Goal: Task Accomplishment & Management: Manage account settings

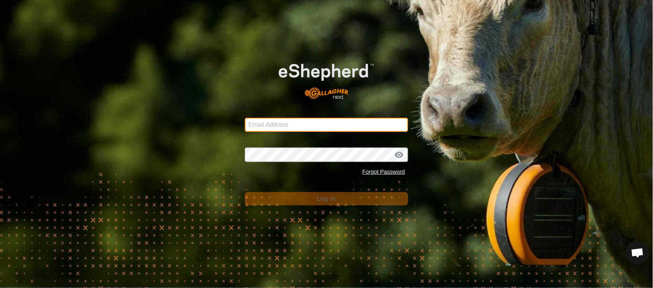
click at [298, 124] on input "Email Address" at bounding box center [326, 125] width 163 height 14
type input "[EMAIL_ADDRESS][PERSON_NAME][DOMAIN_NAME]"
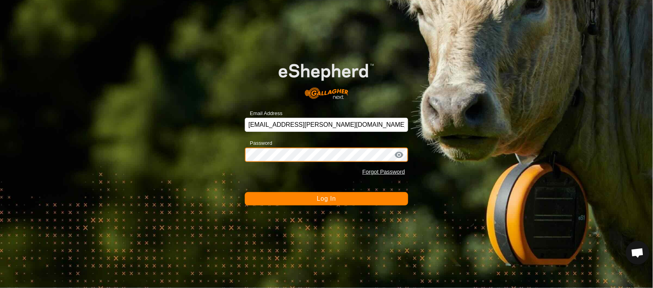
click at [245, 192] on button "Log In" at bounding box center [326, 198] width 163 height 13
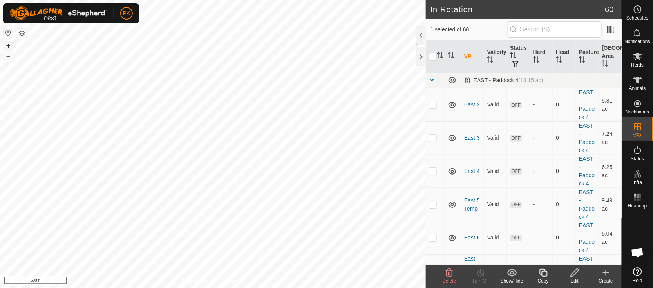
click at [10, 43] on button "+" at bounding box center [8, 45] width 9 height 9
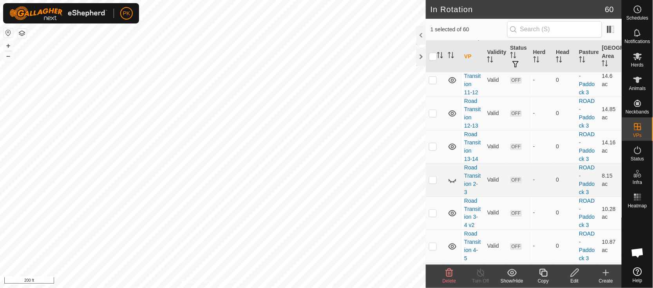
scroll to position [1212, 0]
click at [449, 182] on icon at bounding box center [449, 181] width 1 height 1
click at [467, 190] on link "Road Transition 2-3" at bounding box center [472, 180] width 16 height 31
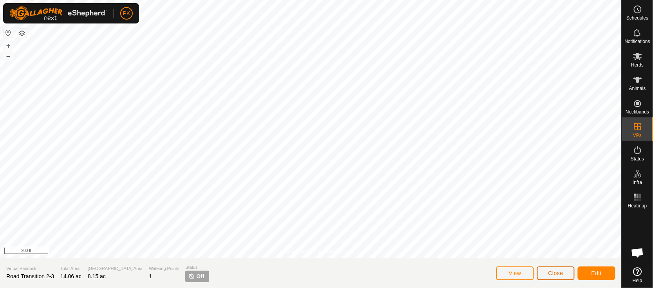
click at [559, 271] on span "Close" at bounding box center [555, 273] width 15 height 6
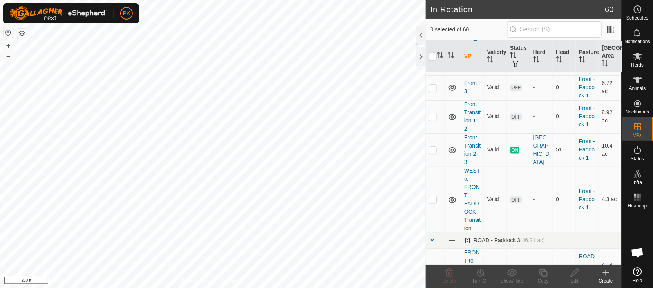
scroll to position [444, 0]
click at [466, 114] on link "Front Transition 1-2" at bounding box center [472, 117] width 16 height 31
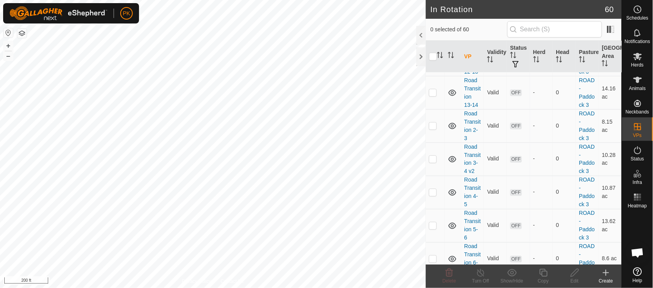
scroll to position [1260, 0]
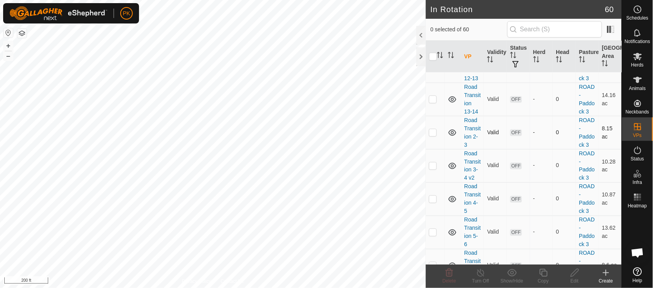
click at [433, 136] on p-checkbox at bounding box center [433, 132] width 8 height 6
checkbox input "true"
click at [544, 271] on icon at bounding box center [544, 272] width 10 height 9
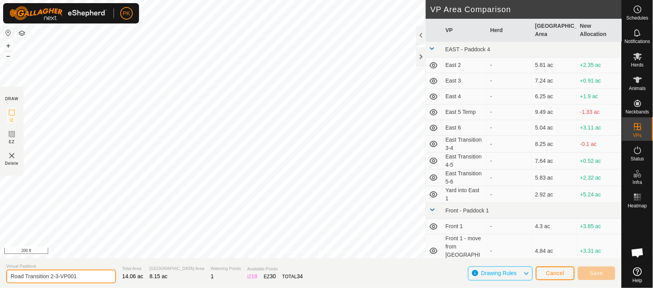
click at [9, 275] on input "Road Transition 2-3-VP001" at bounding box center [61, 277] width 110 height 14
type input "Front to Road Transition 2-3 Late Season"
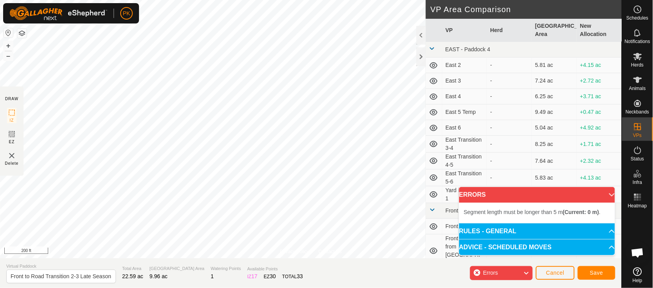
click at [114, 268] on div "Privacy Policy Contact Us Status: OFF Type: Inclusion Zone + – ⇧ i 200 ft DRAW …" at bounding box center [311, 144] width 622 height 288
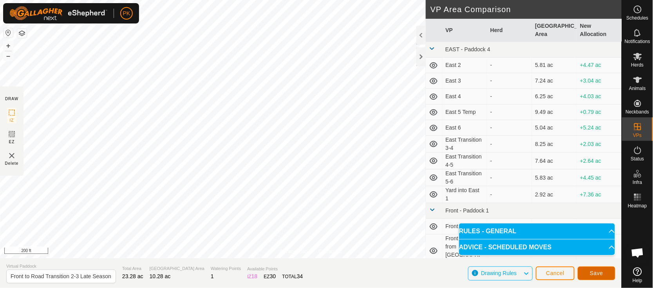
click at [599, 271] on span "Save" at bounding box center [596, 273] width 13 height 6
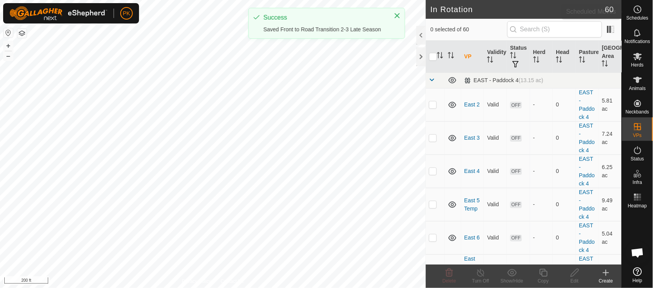
click at [639, 13] on icon at bounding box center [637, 9] width 9 height 9
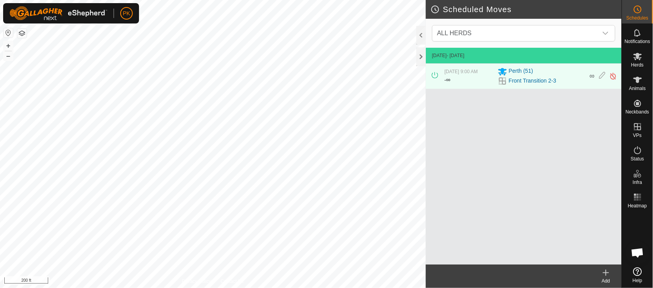
click at [604, 277] on icon at bounding box center [605, 272] width 9 height 9
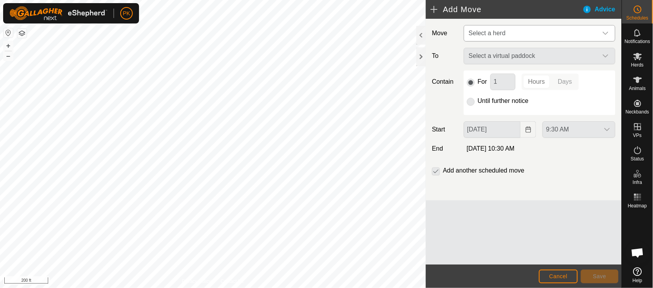
drag, startPoint x: 499, startPoint y: 53, endPoint x: 500, endPoint y: 26, distance: 27.0
click at [500, 26] on span "Select a herd" at bounding box center [532, 33] width 132 height 16
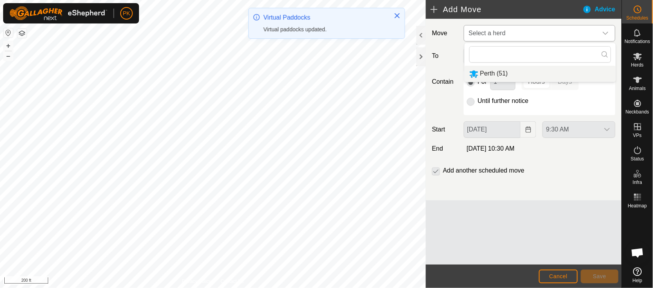
click at [492, 71] on li "Perth (51)" at bounding box center [540, 74] width 151 height 16
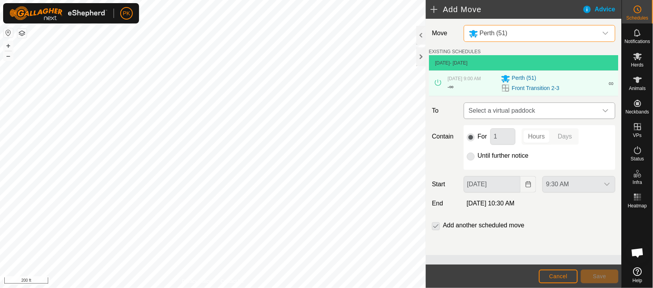
click at [514, 112] on span "Select a virtual paddock" at bounding box center [532, 111] width 132 height 16
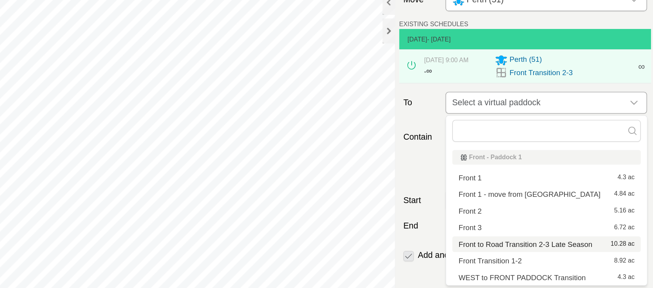
click at [528, 105] on span "Select a virtual paddock" at bounding box center [532, 111] width 132 height 16
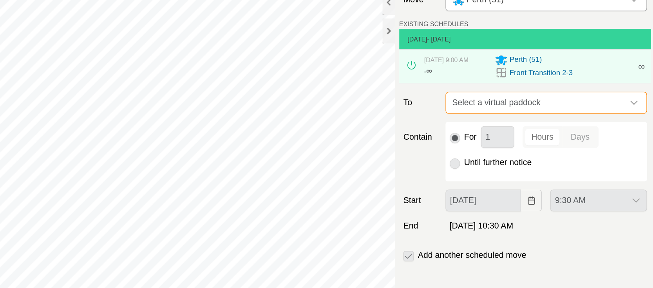
click at [525, 112] on span "Select a virtual paddock" at bounding box center [532, 111] width 132 height 16
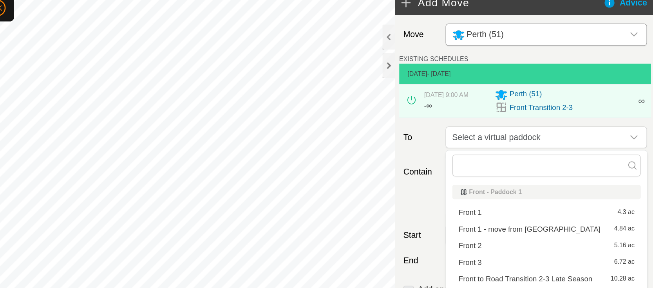
click at [516, 216] on li "Front to Road Transition 2-3 Late Season 10.28 ac" at bounding box center [540, 218] width 142 height 12
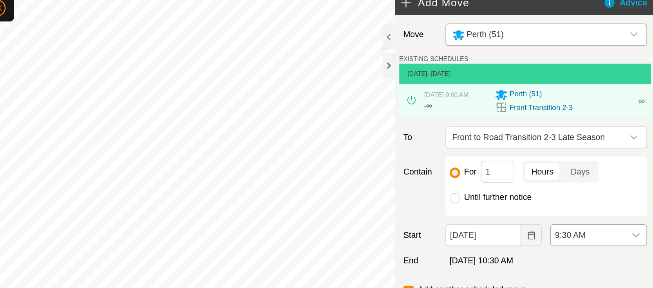
click at [608, 185] on icon "dropdown trigger" at bounding box center [606, 184] width 5 height 3
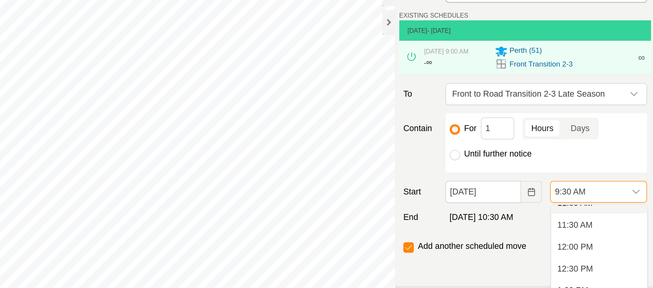
scroll to position [374, 0]
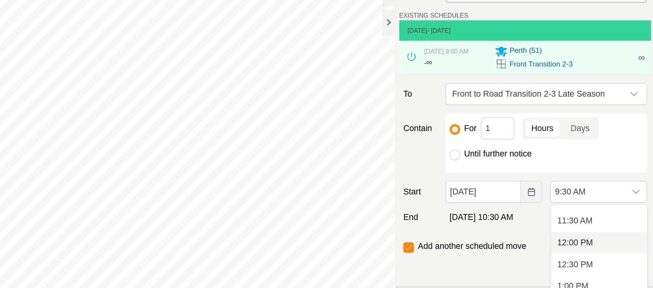
click at [561, 222] on li "12:00 PM" at bounding box center [579, 223] width 72 height 16
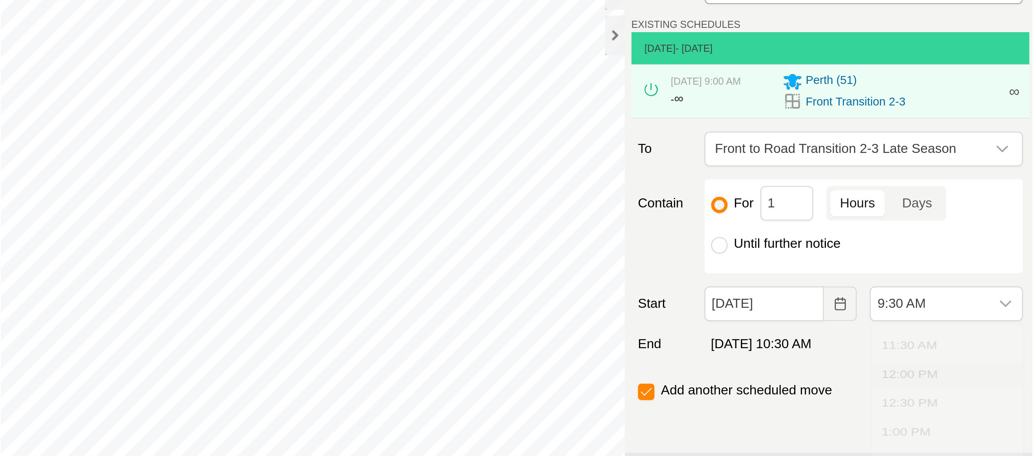
scroll to position [312, 0]
click at [472, 156] on input "Until further notice" at bounding box center [471, 157] width 8 height 8
radio input "true"
checkbox input "false"
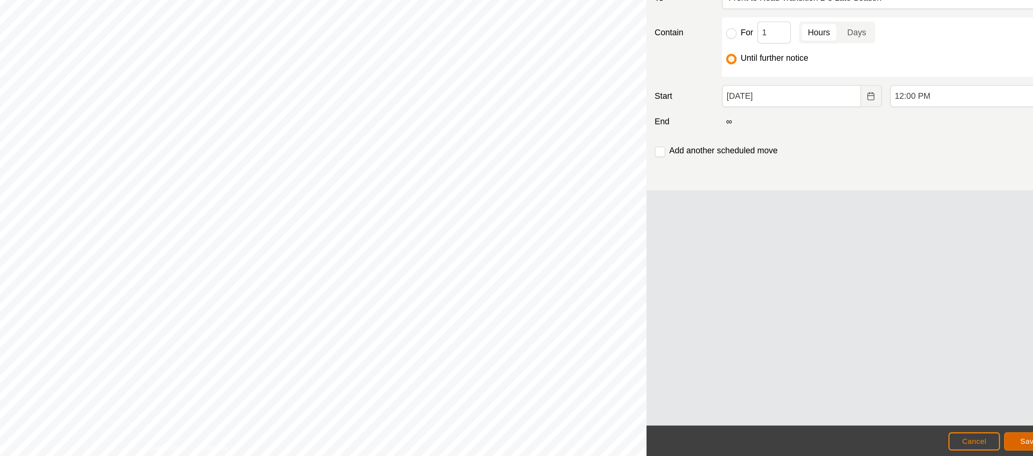
click at [653, 288] on button "Save" at bounding box center [980, 444] width 38 height 14
